Goal: Use online tool/utility: Utilize a website feature to perform a specific function

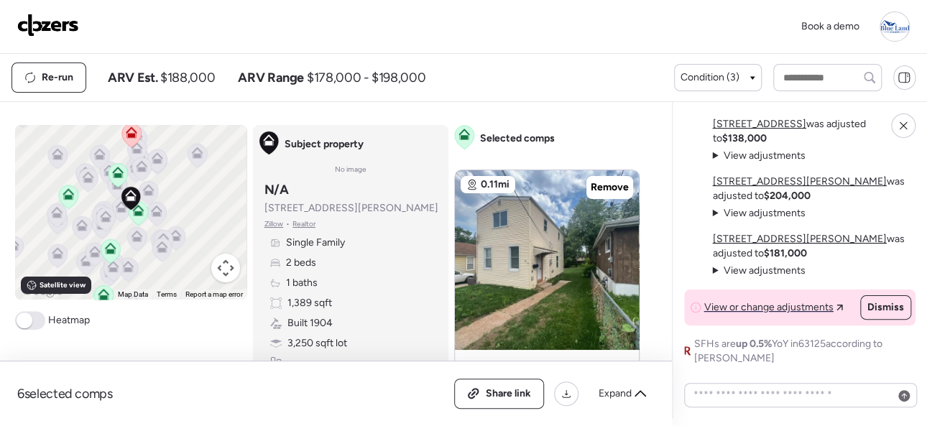
click at [54, 14] on img at bounding box center [48, 25] width 62 height 23
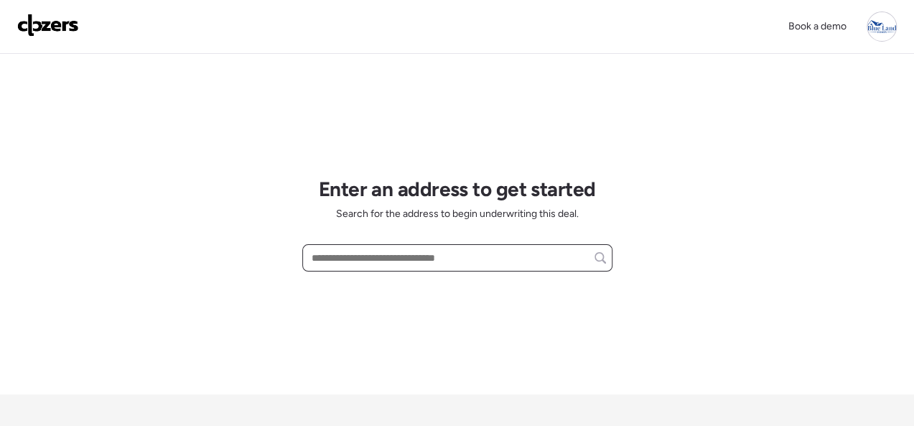
click at [383, 257] on input "text" at bounding box center [457, 258] width 297 height 20
paste input "**********"
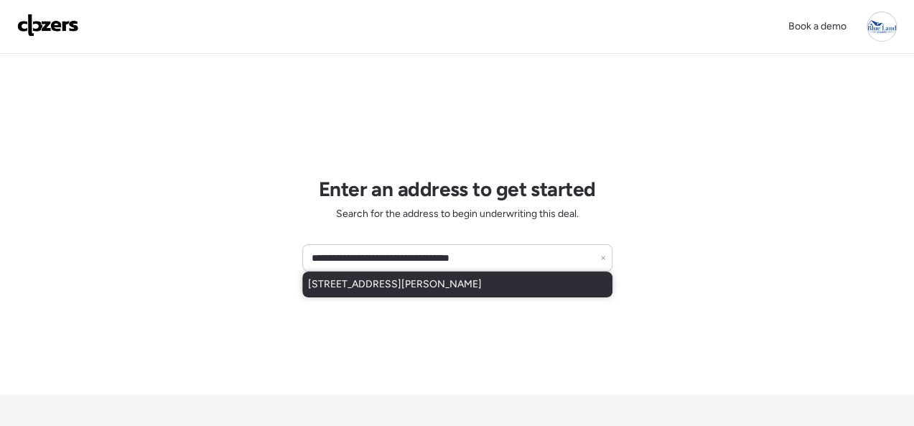
click at [363, 279] on span "8986 Ramona Ave, Saint Louis, MO, 63121" at bounding box center [395, 284] width 174 height 14
type input "**********"
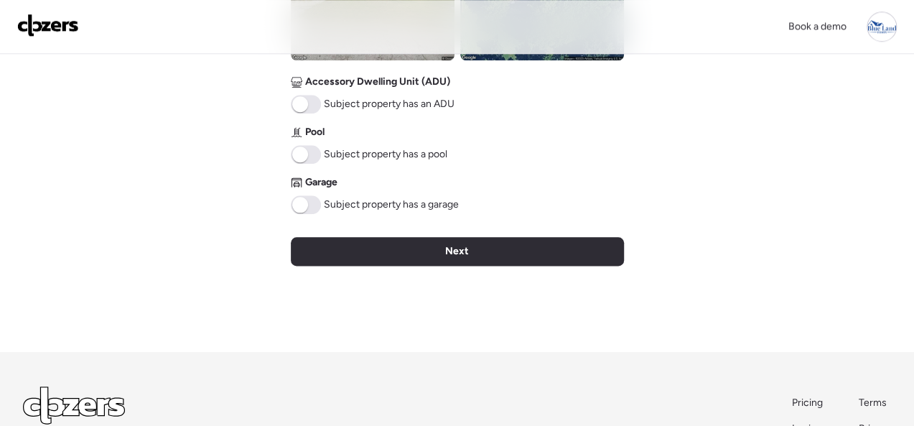
scroll to position [790, 0]
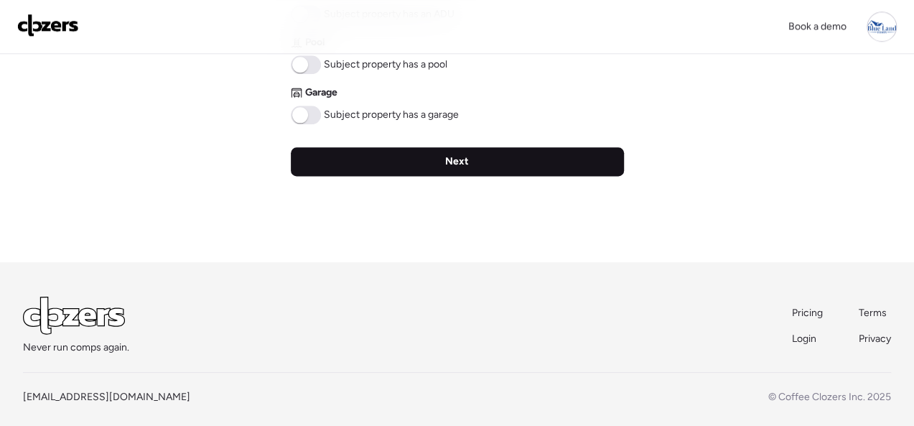
click at [458, 167] on span "Next" at bounding box center [457, 161] width 24 height 14
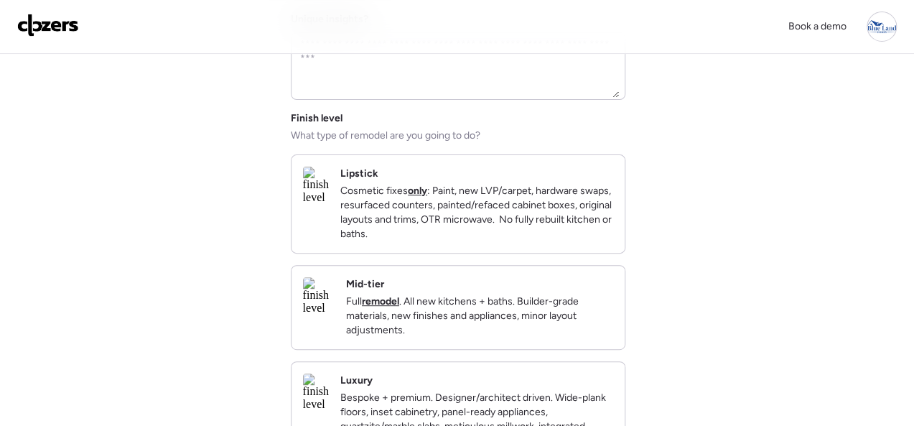
scroll to position [144, 0]
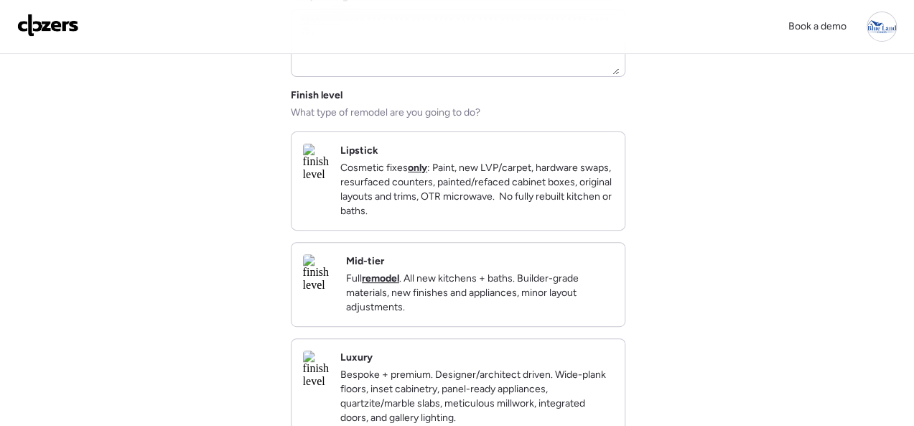
click at [557, 272] on div "Mid-tier Full remodel . All new kitchens + baths. Builder-grade materials, new …" at bounding box center [479, 284] width 267 height 60
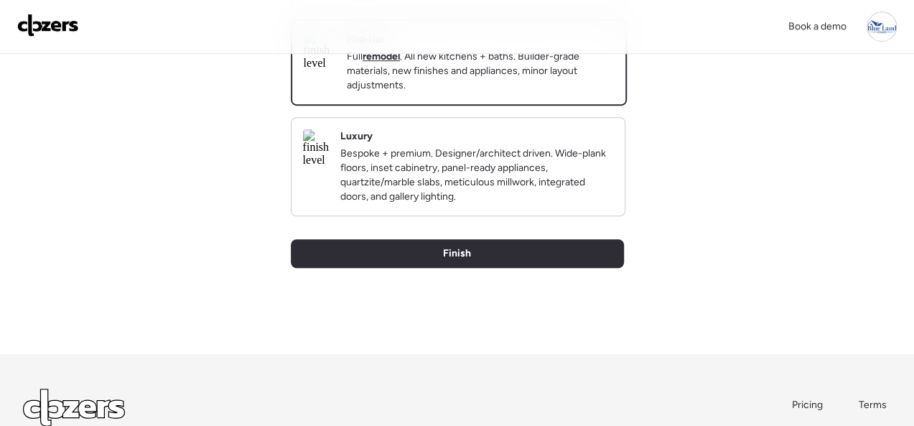
scroll to position [494, 0]
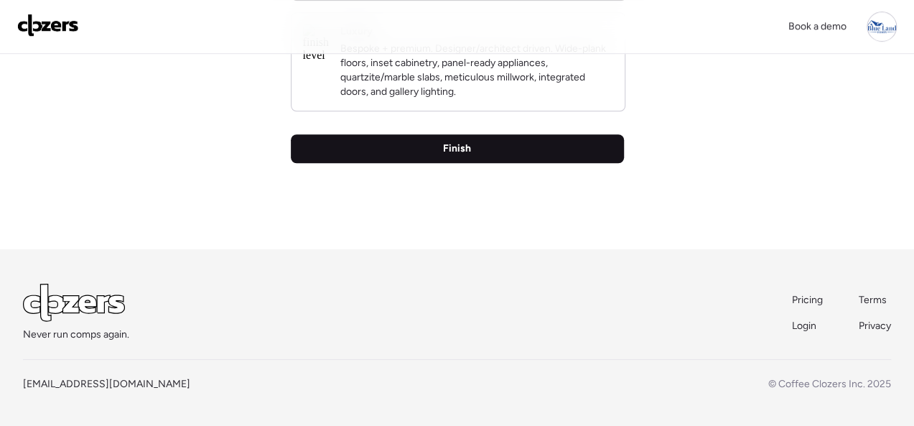
click at [471, 153] on div "Finish" at bounding box center [457, 148] width 333 height 29
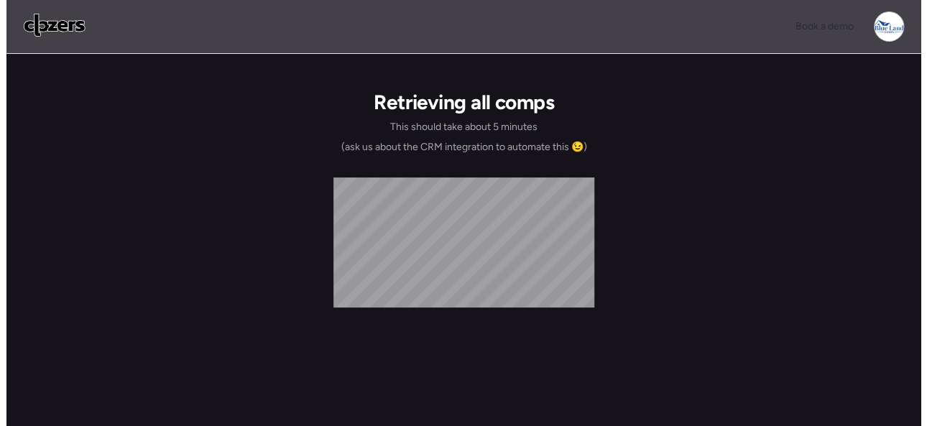
scroll to position [0, 0]
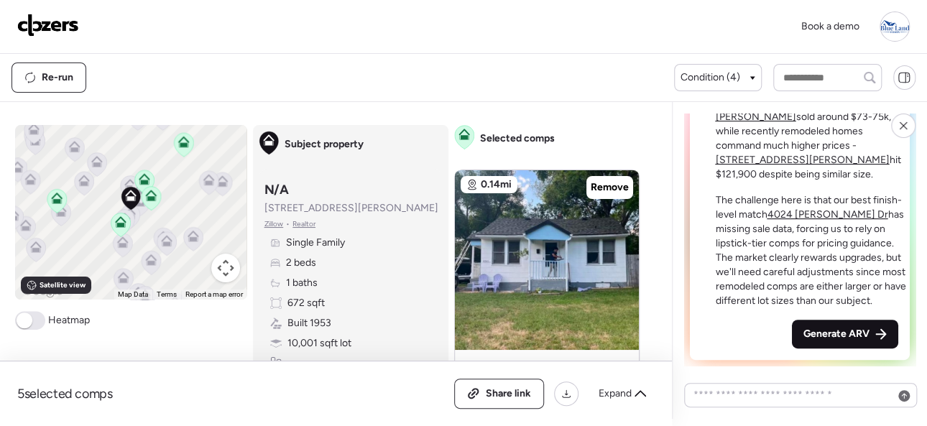
click at [837, 335] on span "Generate ARV" at bounding box center [836, 334] width 66 height 14
